Goal: Information Seeking & Learning: Learn about a topic

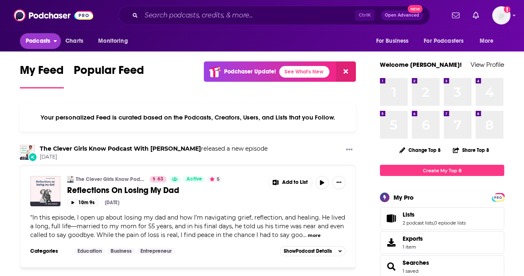
click at [42, 47] on button "Podcasts" at bounding box center [40, 41] width 41 height 16
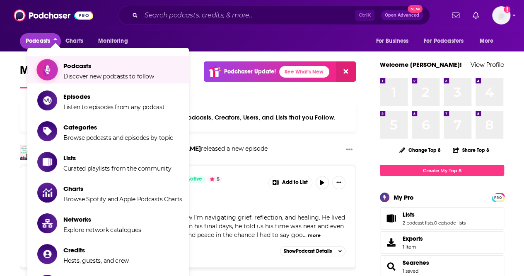
click at [51, 65] on icon "Show item sub-menu" at bounding box center [47, 69] width 10 height 11
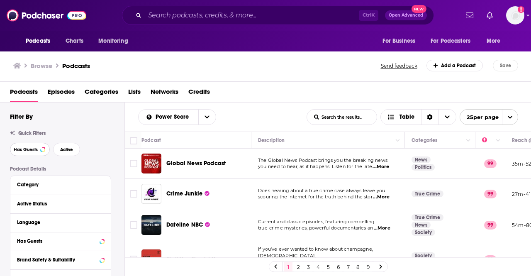
click at [27, 150] on span "Has Guests" at bounding box center [26, 149] width 24 height 5
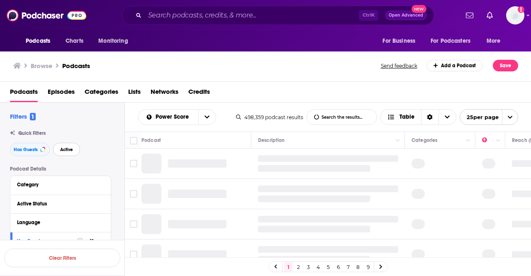
click at [69, 152] on span "Active" at bounding box center [66, 149] width 13 height 5
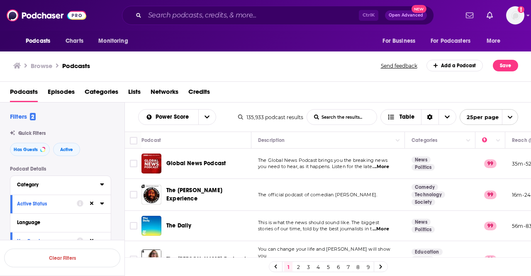
click at [85, 187] on div "Category" at bounding box center [56, 185] width 78 height 6
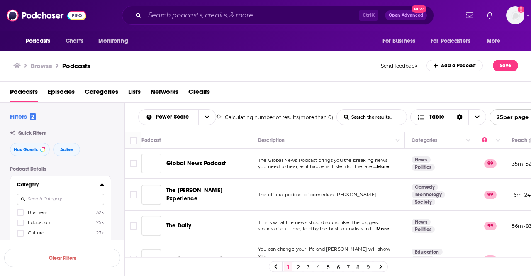
scroll to position [41, 0]
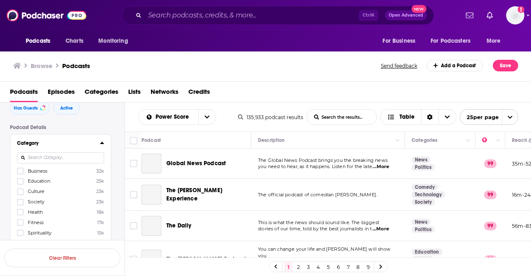
click at [51, 158] on input at bounding box center [60, 157] width 87 height 11
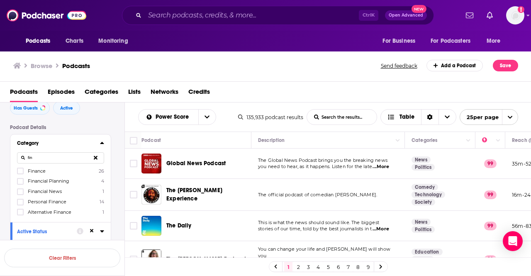
click at [44, 170] on span "Finance" at bounding box center [37, 171] width 18 height 6
click at [20, 173] on input "multiSelectOption-finance-0" at bounding box center [20, 173] width 0 height 0
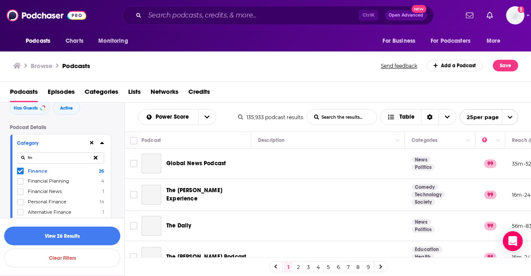
click at [36, 157] on input "fin" at bounding box center [60, 157] width 87 height 11
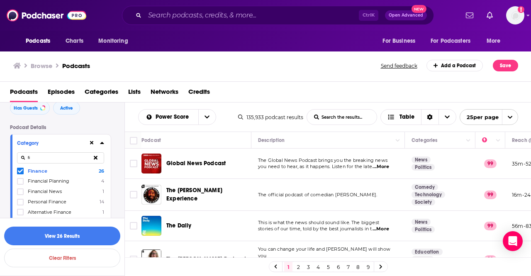
type input "f"
type input "business"
click at [44, 170] on span "Business" at bounding box center [37, 171] width 19 height 6
click at [20, 173] on input "multiSelectOption-business-0" at bounding box center [20, 173] width 0 height 0
click at [47, 158] on input "business" at bounding box center [60, 157] width 87 height 11
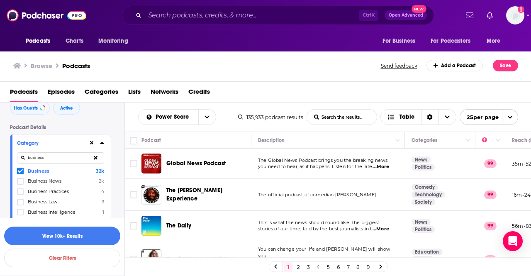
click at [94, 157] on icon at bounding box center [96, 157] width 4 height 5
click at [58, 158] on input at bounding box center [60, 157] width 87 height 11
click at [61, 170] on label "Entrepreneur 11k" at bounding box center [60, 170] width 87 height 7
click at [20, 173] on input "multiSelectOption-entrepreneur-0" at bounding box center [20, 173] width 0 height 0
click at [40, 160] on input "ent" at bounding box center [60, 157] width 87 height 11
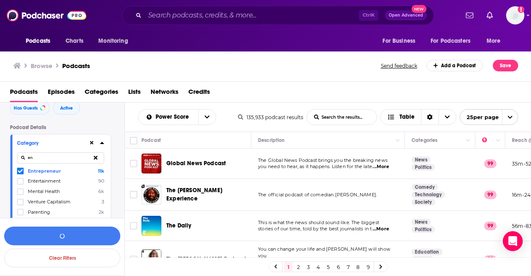
type input "e"
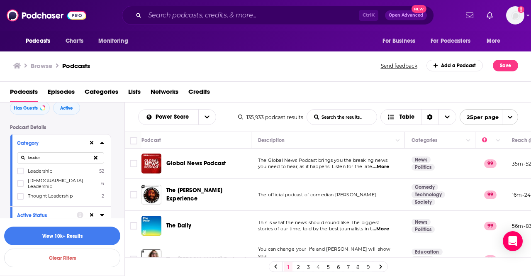
type input "leader"
click at [46, 170] on span "Leadership" at bounding box center [40, 171] width 24 height 6
click at [20, 173] on input "multiSelectOption-leadership-0" at bounding box center [20, 173] width 0 height 0
click at [46, 179] on span "Female Leadership" at bounding box center [62, 183] width 69 height 12
click at [20, 186] on input "multiSelectOption-female-leadership-category-1" at bounding box center [20, 186] width 0 height 0
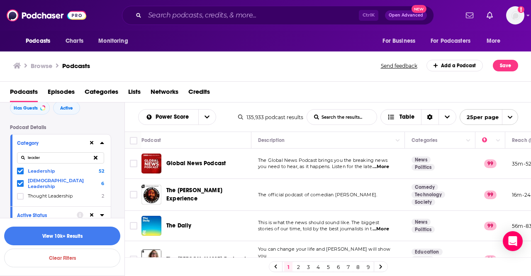
click at [102, 143] on icon at bounding box center [102, 143] width 4 height 2
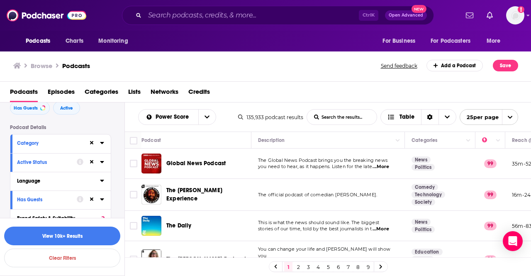
click at [101, 180] on icon at bounding box center [102, 180] width 4 height 2
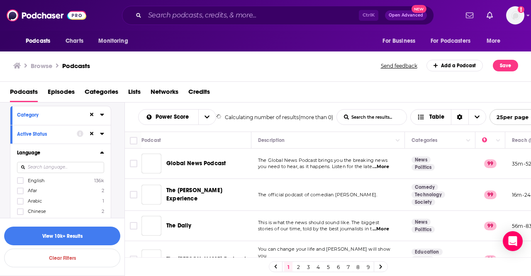
scroll to position [83, 0]
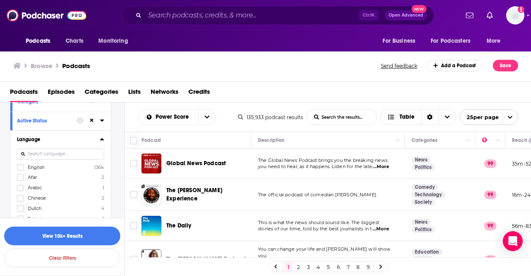
click at [55, 165] on label "English 136k" at bounding box center [60, 166] width 87 height 7
click at [20, 170] on input "multiSelectOption-en-0" at bounding box center [20, 170] width 0 height 0
click at [102, 139] on icon at bounding box center [102, 139] width 4 height 2
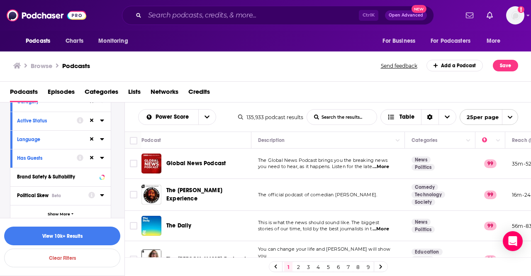
click at [102, 196] on icon at bounding box center [102, 195] width 4 height 2
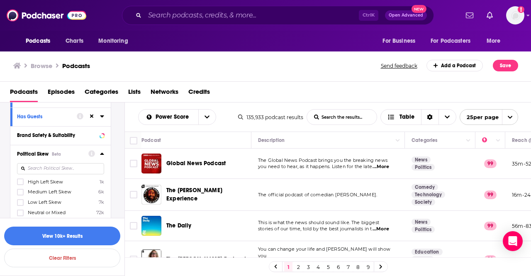
scroll to position [166, 0]
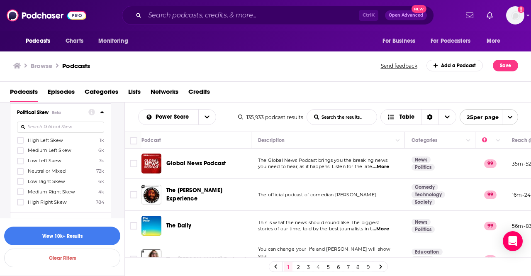
click at [64, 171] on span "Neutral or Mixed" at bounding box center [47, 171] width 38 height 6
click at [20, 174] on input "multiSelectOption-Neutral-3" at bounding box center [20, 174] width 0 height 0
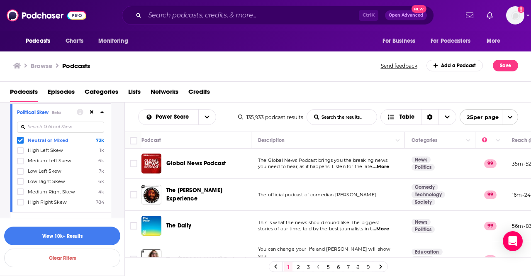
scroll to position [124, 0]
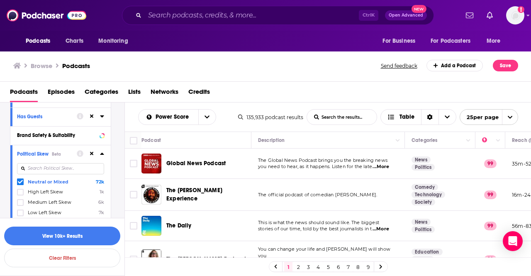
click at [101, 154] on icon at bounding box center [102, 153] width 4 height 7
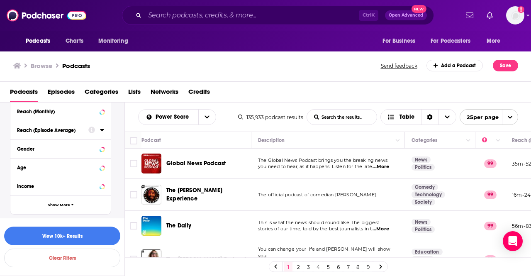
scroll to position [247, 0]
click at [64, 202] on span "Show More" at bounding box center [59, 204] width 22 height 5
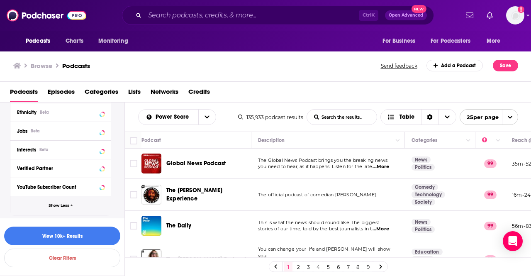
scroll to position [377, 0]
click at [84, 233] on button "View 10k+ Results" at bounding box center [62, 235] width 116 height 19
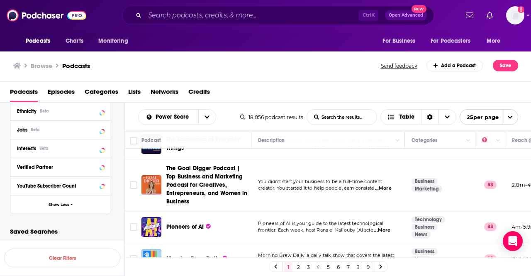
scroll to position [711, 0]
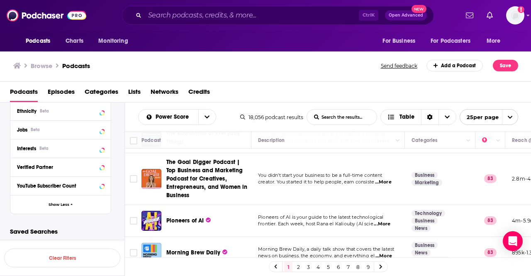
click at [294, 266] on link "2" at bounding box center [298, 267] width 8 height 10
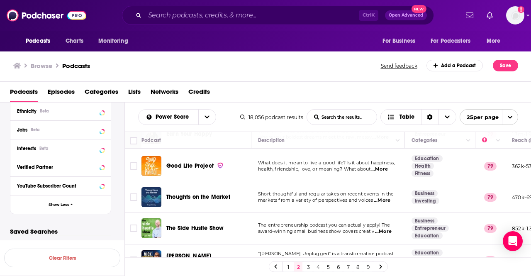
scroll to position [679, 0]
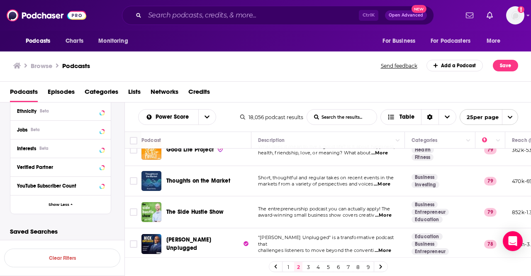
click at [309, 268] on link "3" at bounding box center [308, 267] width 8 height 10
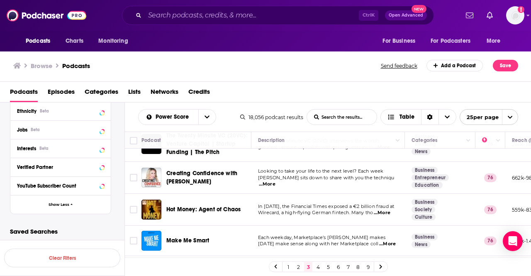
scroll to position [691, 0]
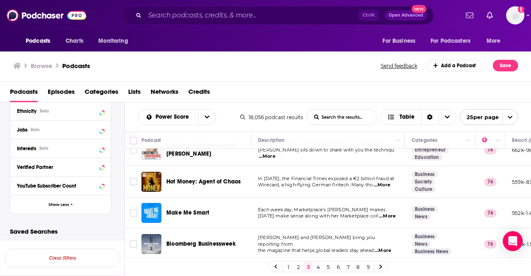
click at [320, 269] on link "4" at bounding box center [318, 267] width 8 height 10
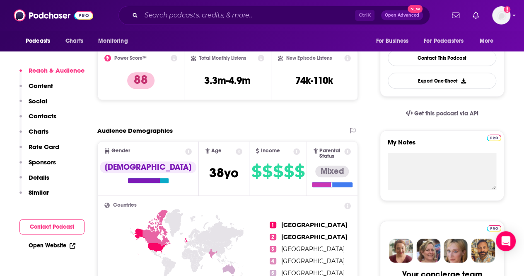
scroll to position [207, 0]
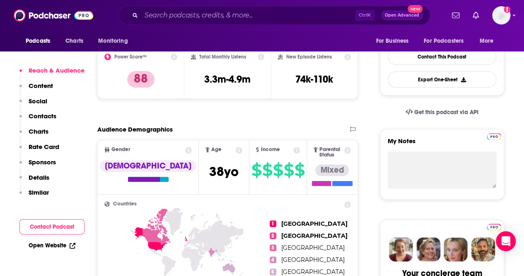
click at [49, 247] on link "Open Website" at bounding box center [52, 245] width 47 height 7
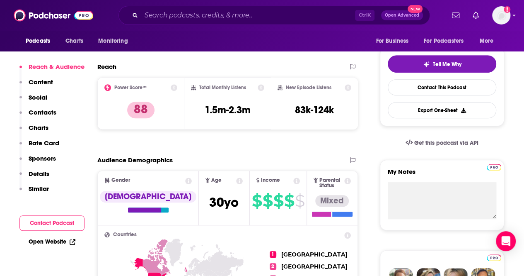
scroll to position [249, 0]
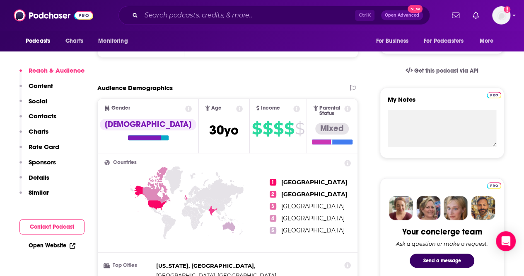
click at [49, 245] on link "Open Website" at bounding box center [52, 245] width 47 height 7
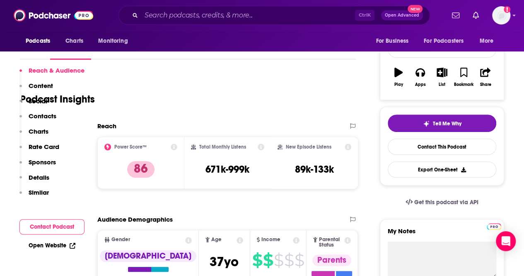
scroll to position [166, 0]
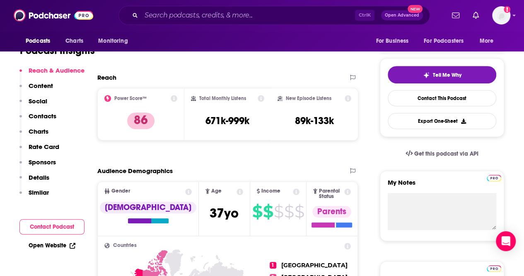
click at [55, 245] on link "Open Website" at bounding box center [52, 245] width 47 height 7
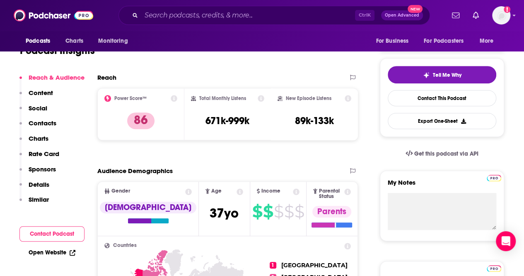
scroll to position [41, 0]
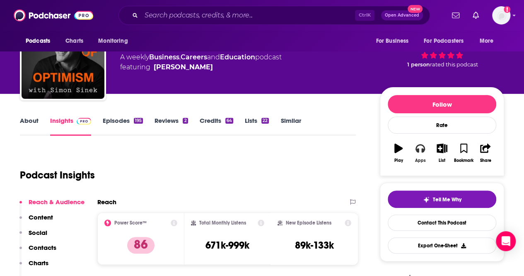
click at [425, 146] on button "Apps" at bounding box center [421, 153] width 22 height 30
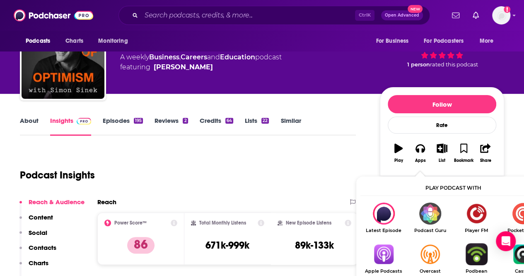
click at [390, 259] on img "Show Listen On dropdown" at bounding box center [384, 254] width 46 height 22
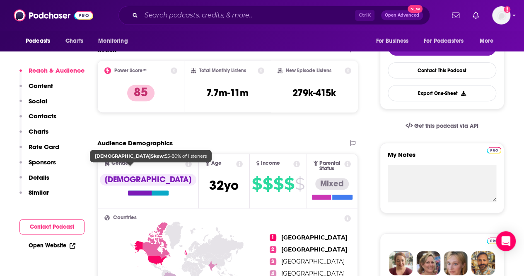
scroll to position [207, 0]
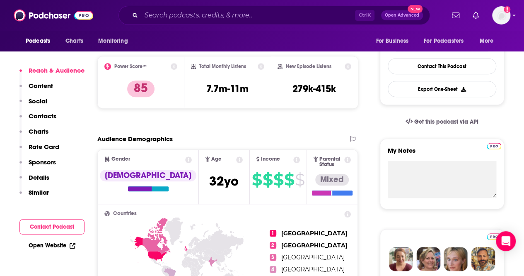
click at [63, 245] on link "Open Website" at bounding box center [52, 245] width 47 height 7
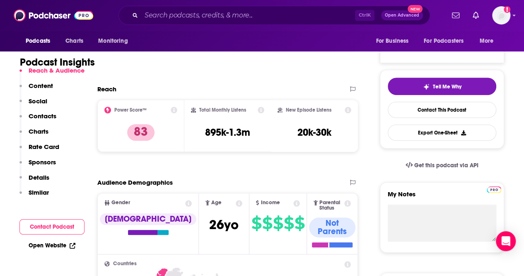
scroll to position [166, 0]
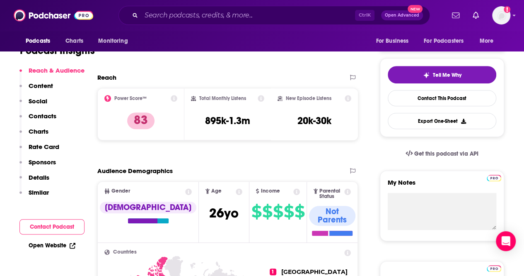
click at [48, 247] on link "Open Website" at bounding box center [52, 245] width 47 height 7
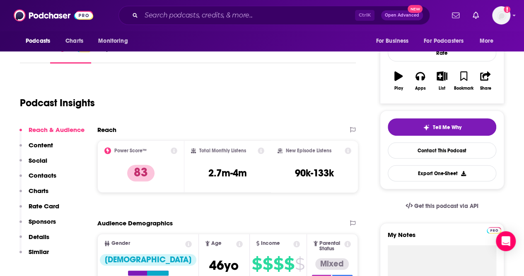
scroll to position [166, 0]
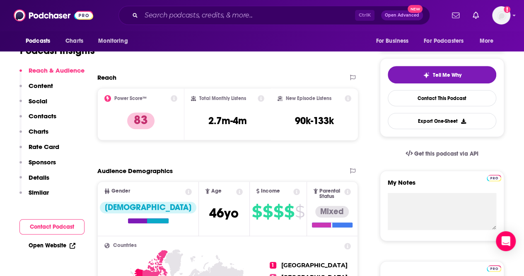
click at [54, 243] on link "Open Website" at bounding box center [52, 245] width 47 height 7
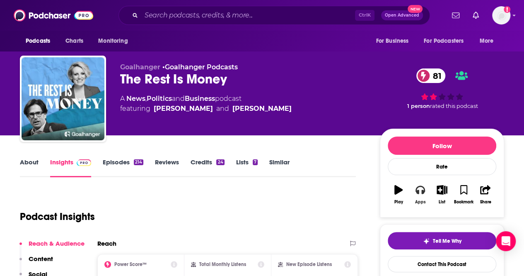
click at [420, 190] on icon "button" at bounding box center [420, 189] width 9 height 9
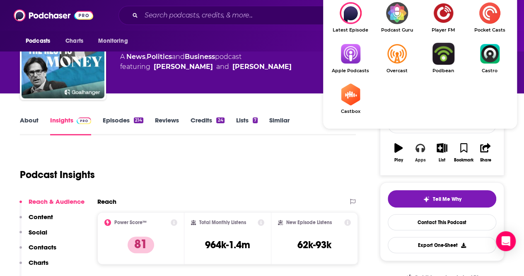
scroll to position [83, 0]
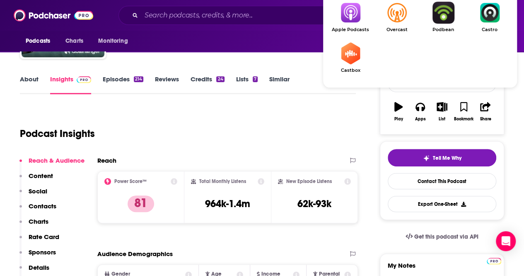
click at [352, 15] on img "Show Listen On dropdown" at bounding box center [350, 13] width 46 height 22
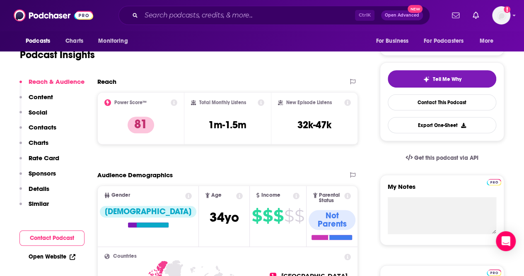
scroll to position [166, 0]
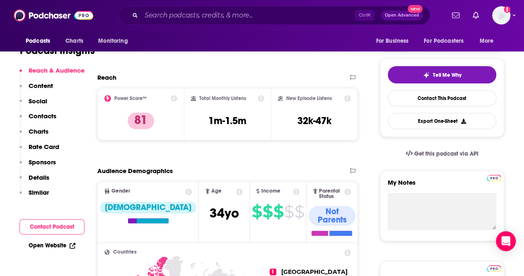
click at [59, 242] on link "Open Website" at bounding box center [52, 245] width 47 height 7
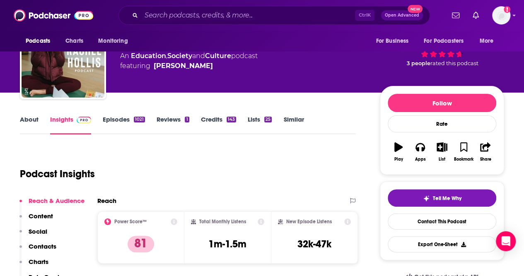
scroll to position [0, 0]
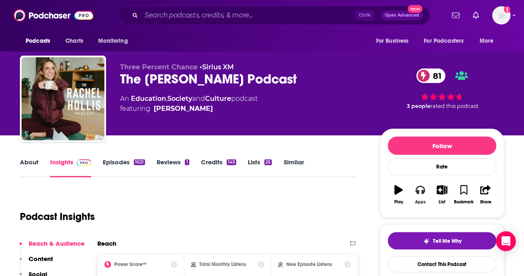
click at [422, 194] on button "Apps" at bounding box center [421, 194] width 22 height 30
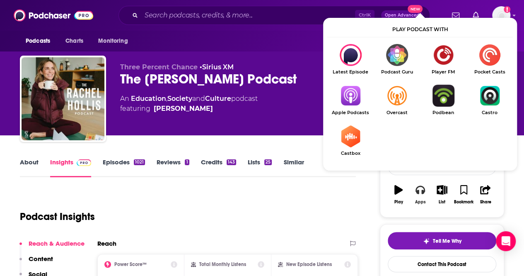
scroll to position [83, 0]
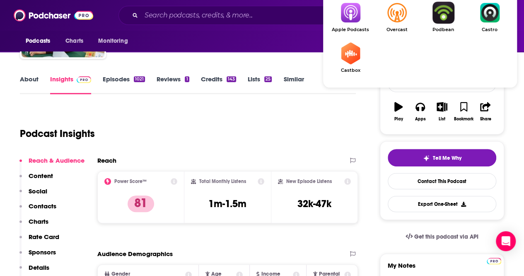
click at [346, 26] on link "Apple Podcasts" at bounding box center [350, 17] width 46 height 31
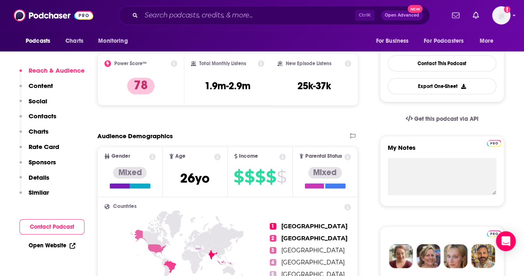
scroll to position [207, 0]
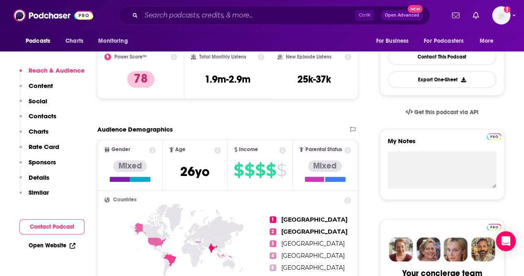
click at [70, 243] on icon at bounding box center [72, 245] width 5 height 5
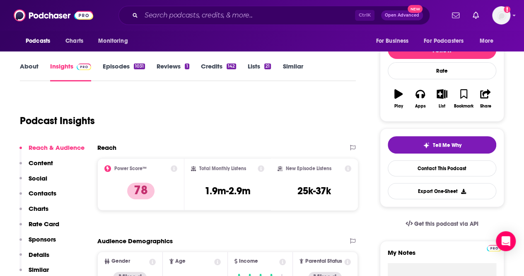
scroll to position [83, 0]
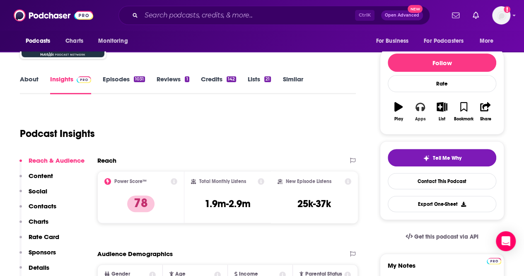
click at [418, 110] on icon "button" at bounding box center [420, 106] width 9 height 9
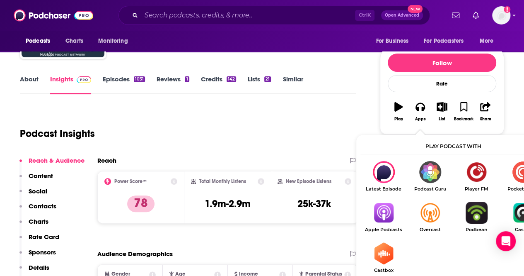
click at [377, 213] on img "Show Listen On dropdown" at bounding box center [384, 212] width 46 height 22
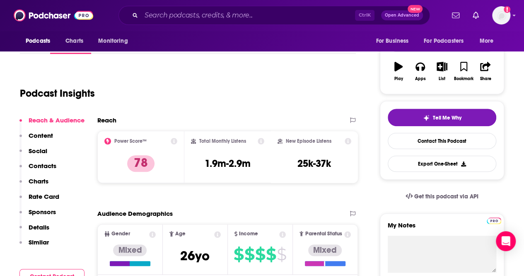
scroll to position [124, 0]
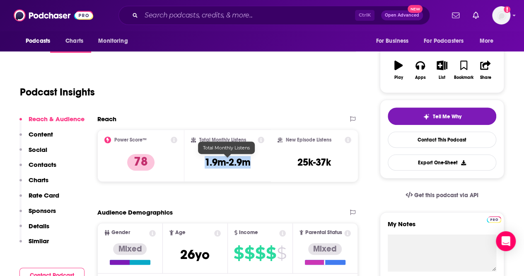
drag, startPoint x: 258, startPoint y: 165, endPoint x: 206, endPoint y: 167, distance: 52.7
click at [206, 167] on div "Total Monthly Listens 1.9m-2.9m" at bounding box center [228, 155] width 74 height 38
copy h3 "1.9m-2.9m"
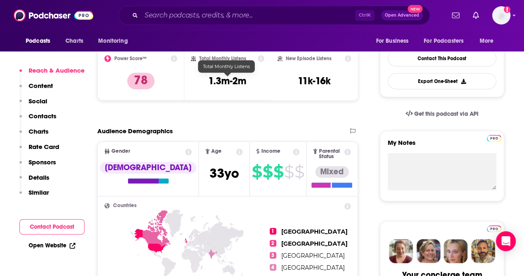
scroll to position [207, 0]
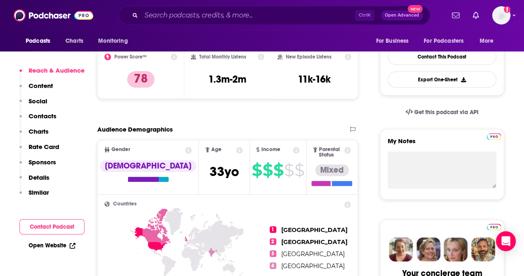
click at [60, 248] on link "Open Website" at bounding box center [52, 245] width 47 height 7
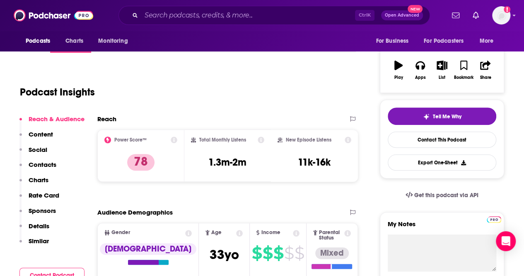
scroll to position [124, 0]
click at [425, 72] on button "Apps" at bounding box center [421, 70] width 22 height 30
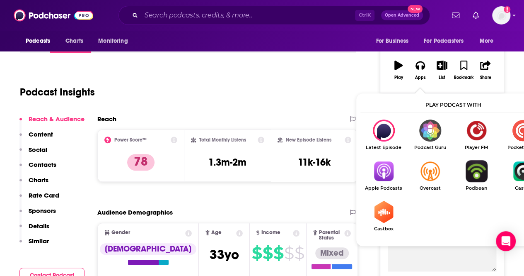
click at [393, 176] on img "Show Listen On dropdown" at bounding box center [384, 171] width 46 height 22
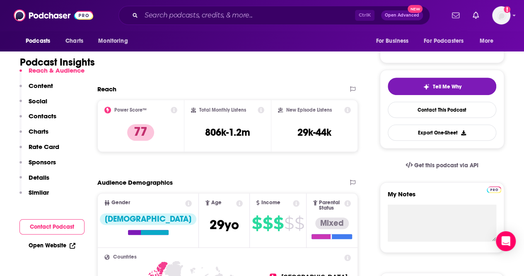
scroll to position [166, 0]
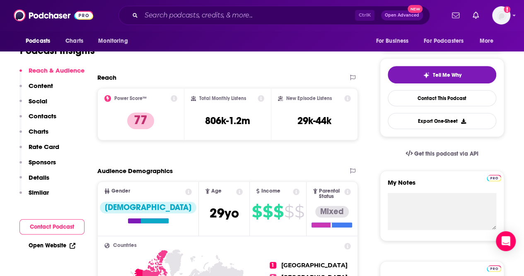
click at [44, 243] on link "Open Website" at bounding box center [52, 245] width 47 height 7
